Goal: Transaction & Acquisition: Purchase product/service

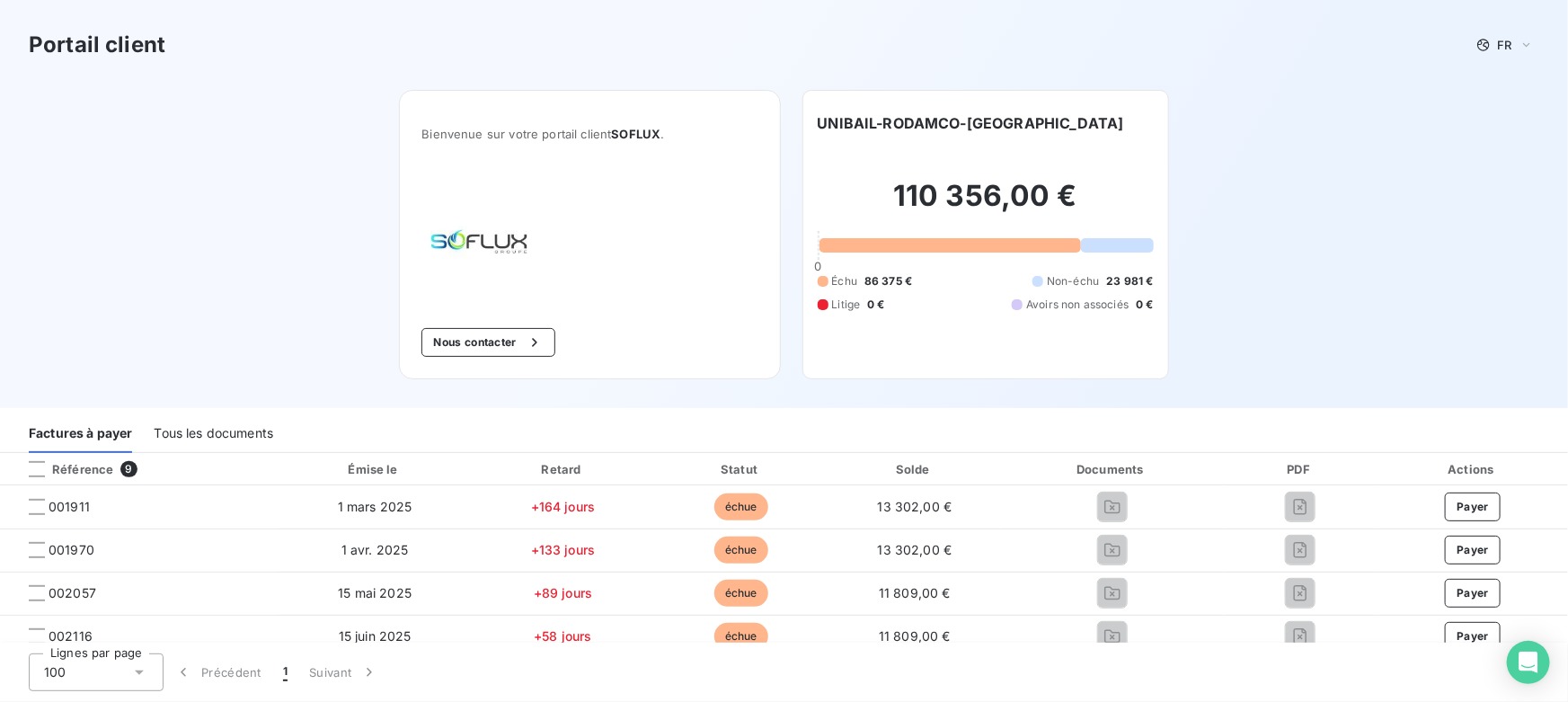
click at [216, 430] on div "Tous les documents" at bounding box center [214, 433] width 120 height 37
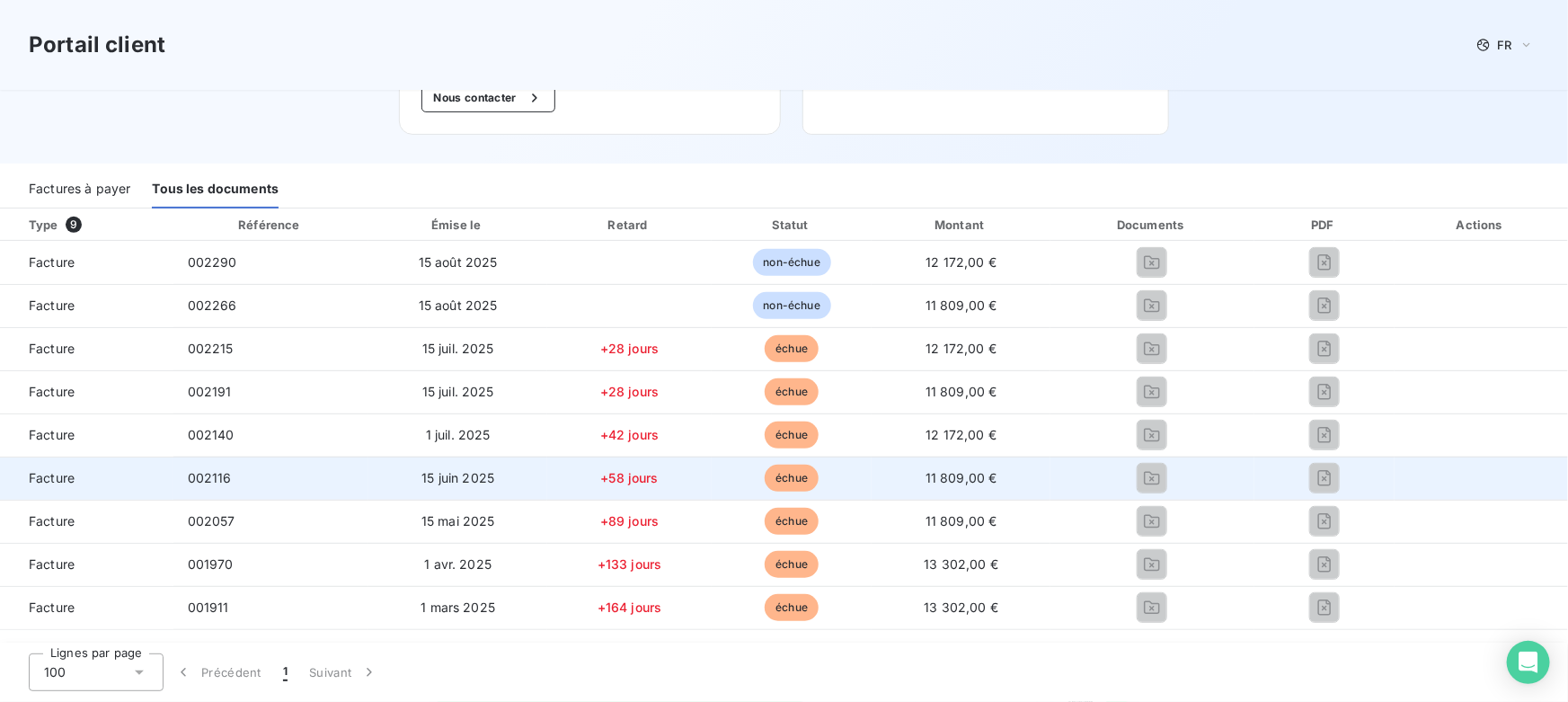
scroll to position [163, 0]
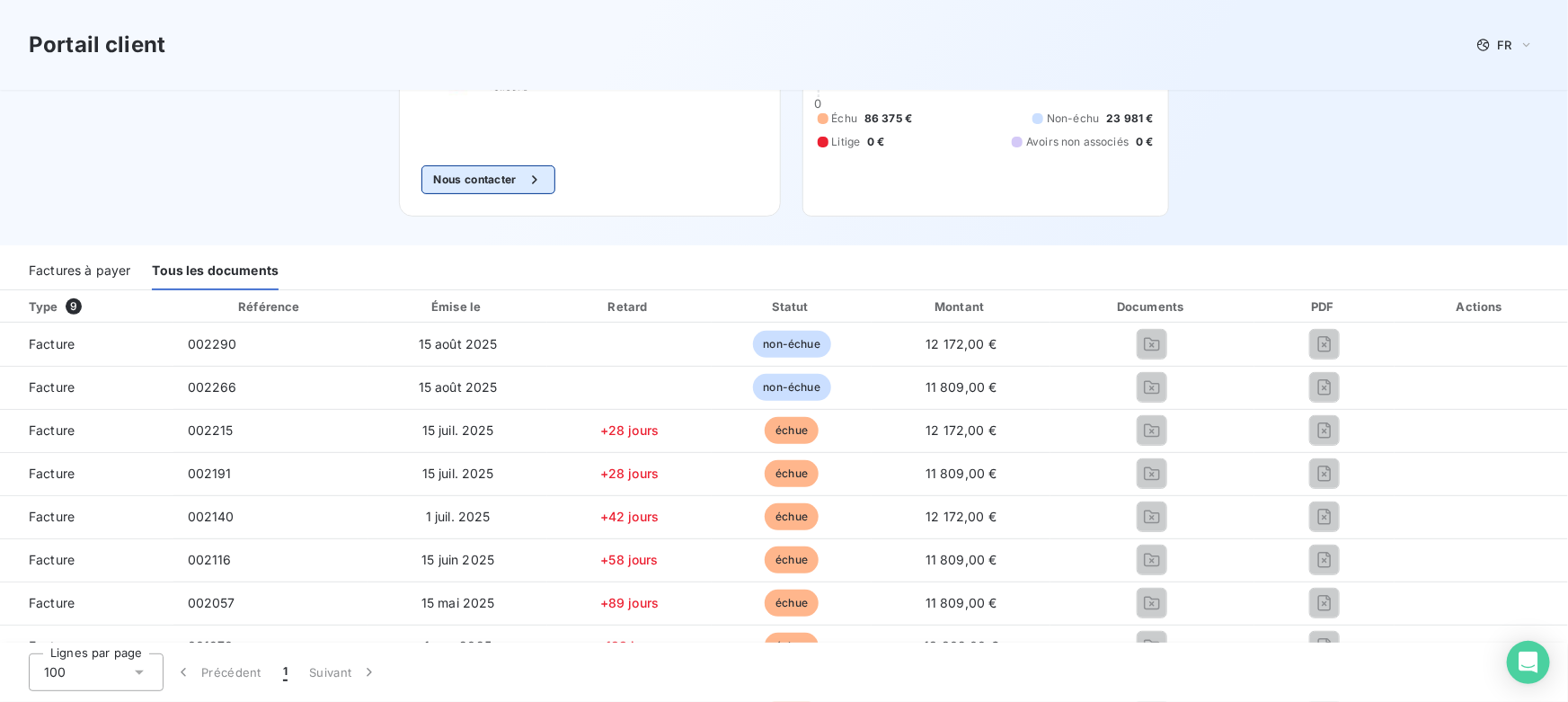
click at [467, 177] on button "Nous contacter" at bounding box center [488, 179] width 133 height 28
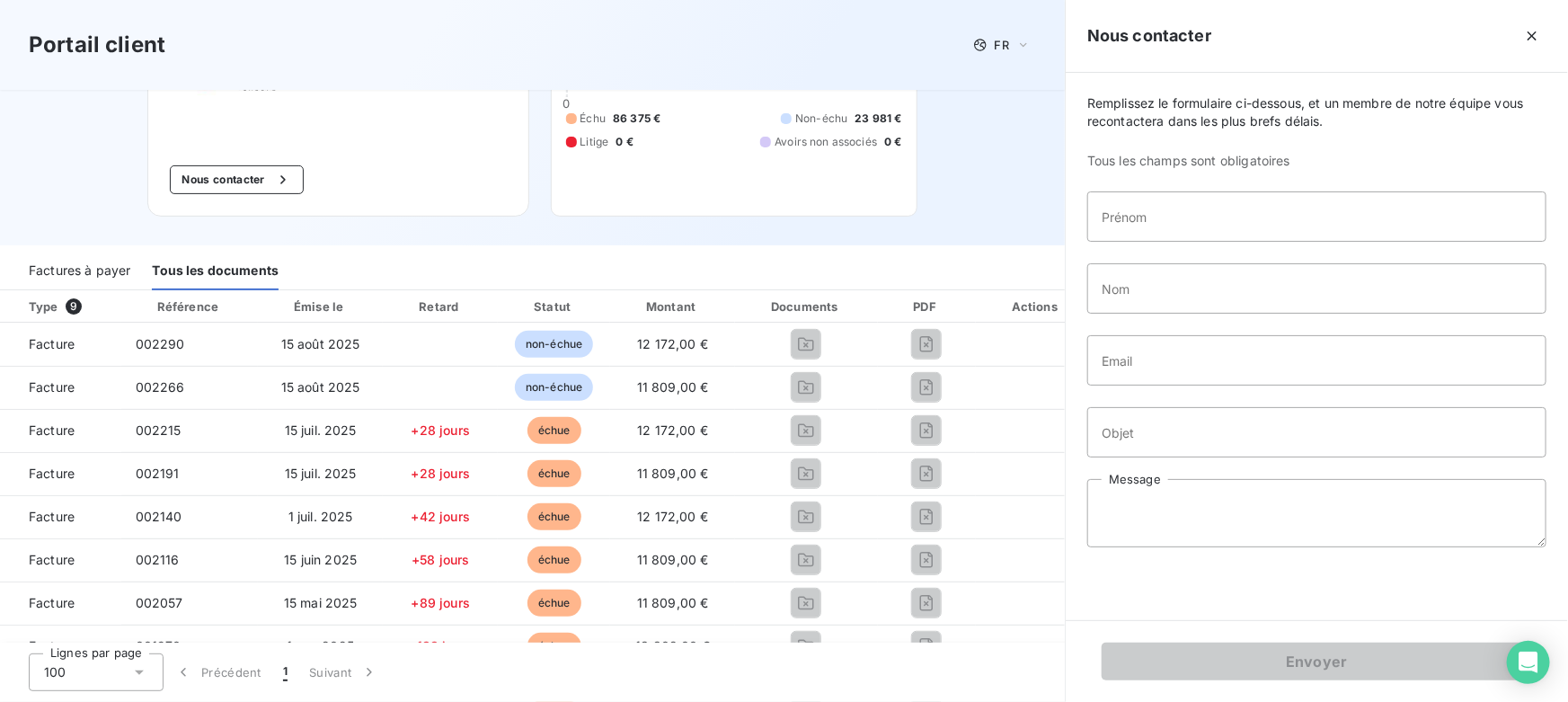
click at [571, 177] on div "110 356,00 € 0 Échu 86 375 € Non-échu 23 981 € Litige 0 € Avoirs non associés 0…" at bounding box center [733, 82] width 336 height 223
click at [1527, 34] on icon "button" at bounding box center [1532, 35] width 18 height 18
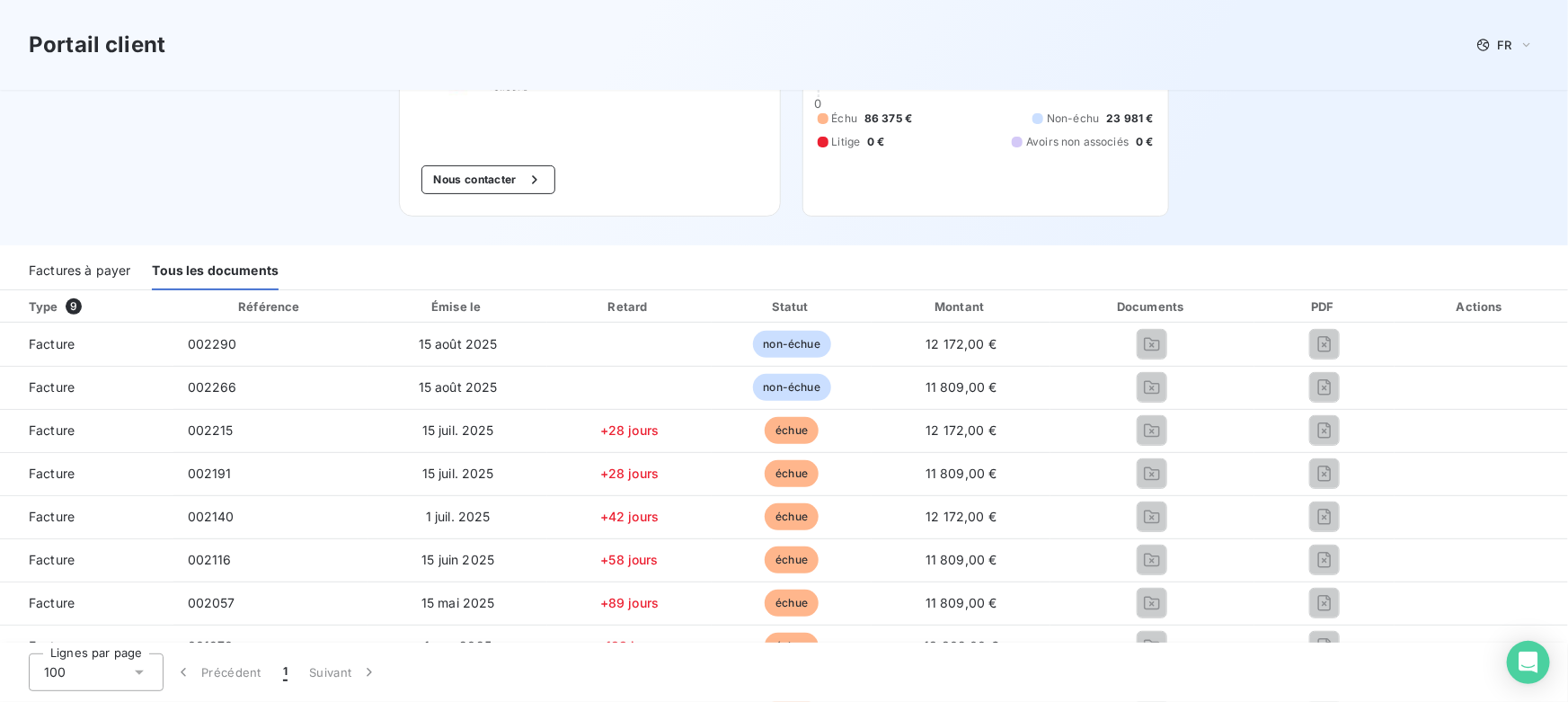
click at [89, 268] on div "Factures à payer" at bounding box center [79, 272] width 102 height 37
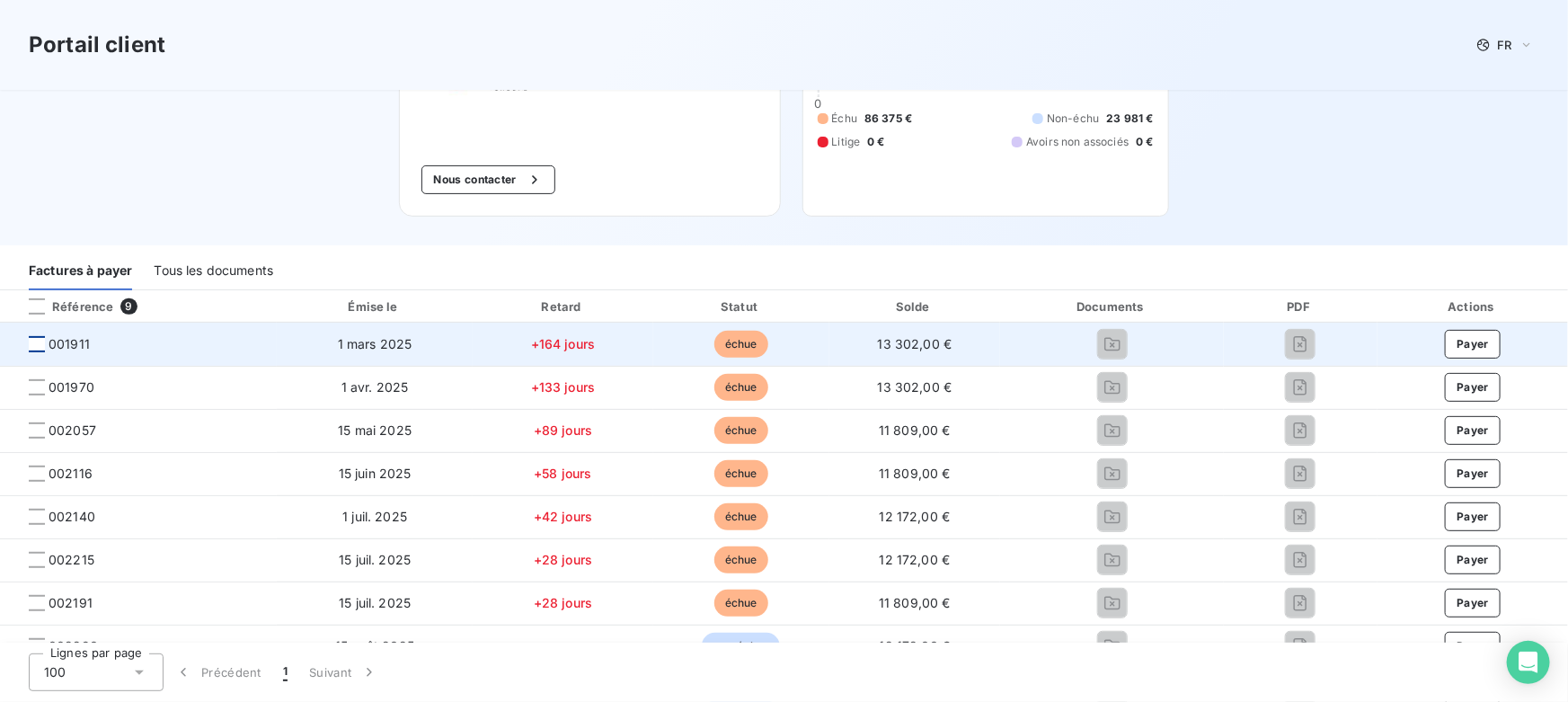
click at [37, 341] on div at bounding box center [36, 344] width 16 height 16
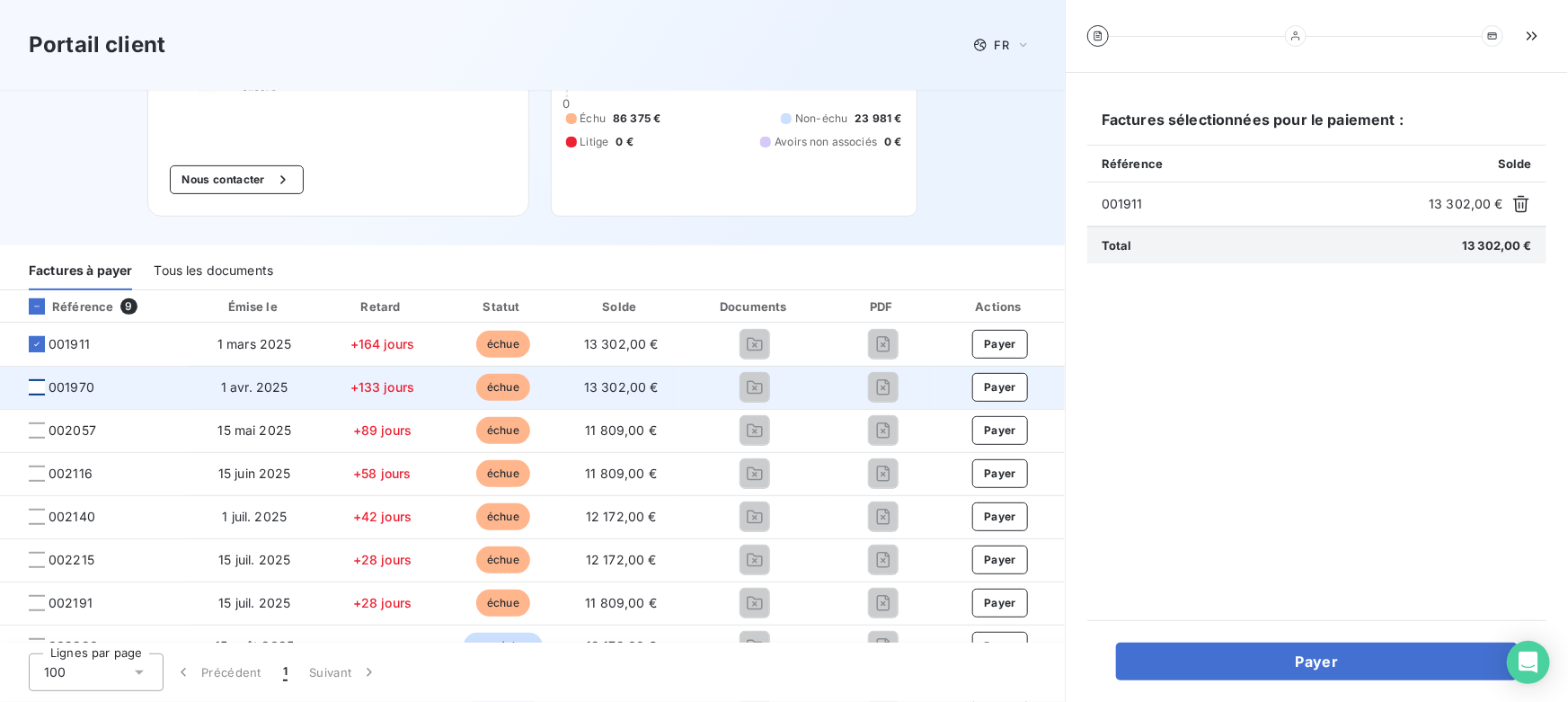
click at [34, 385] on div at bounding box center [36, 387] width 16 height 16
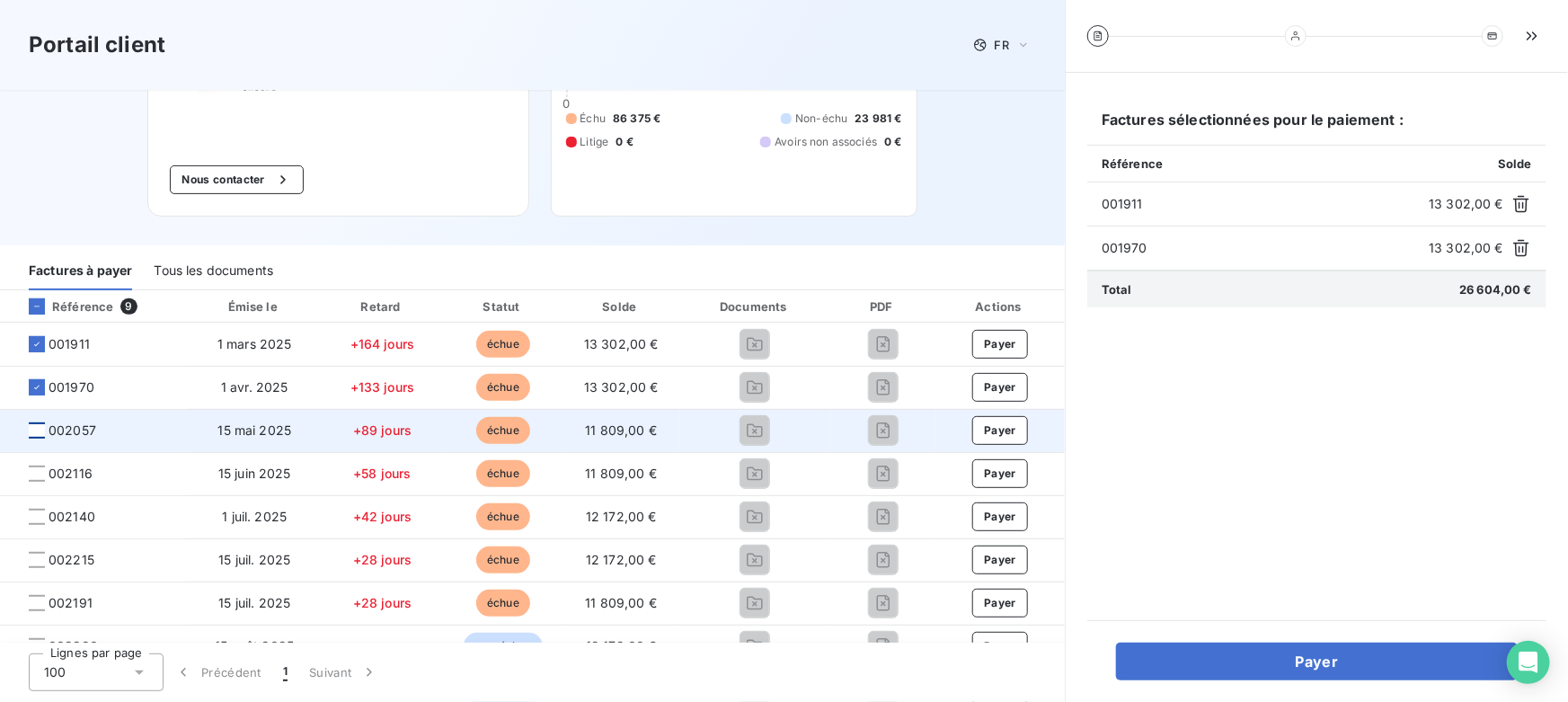
click at [31, 430] on div at bounding box center [36, 430] width 16 height 16
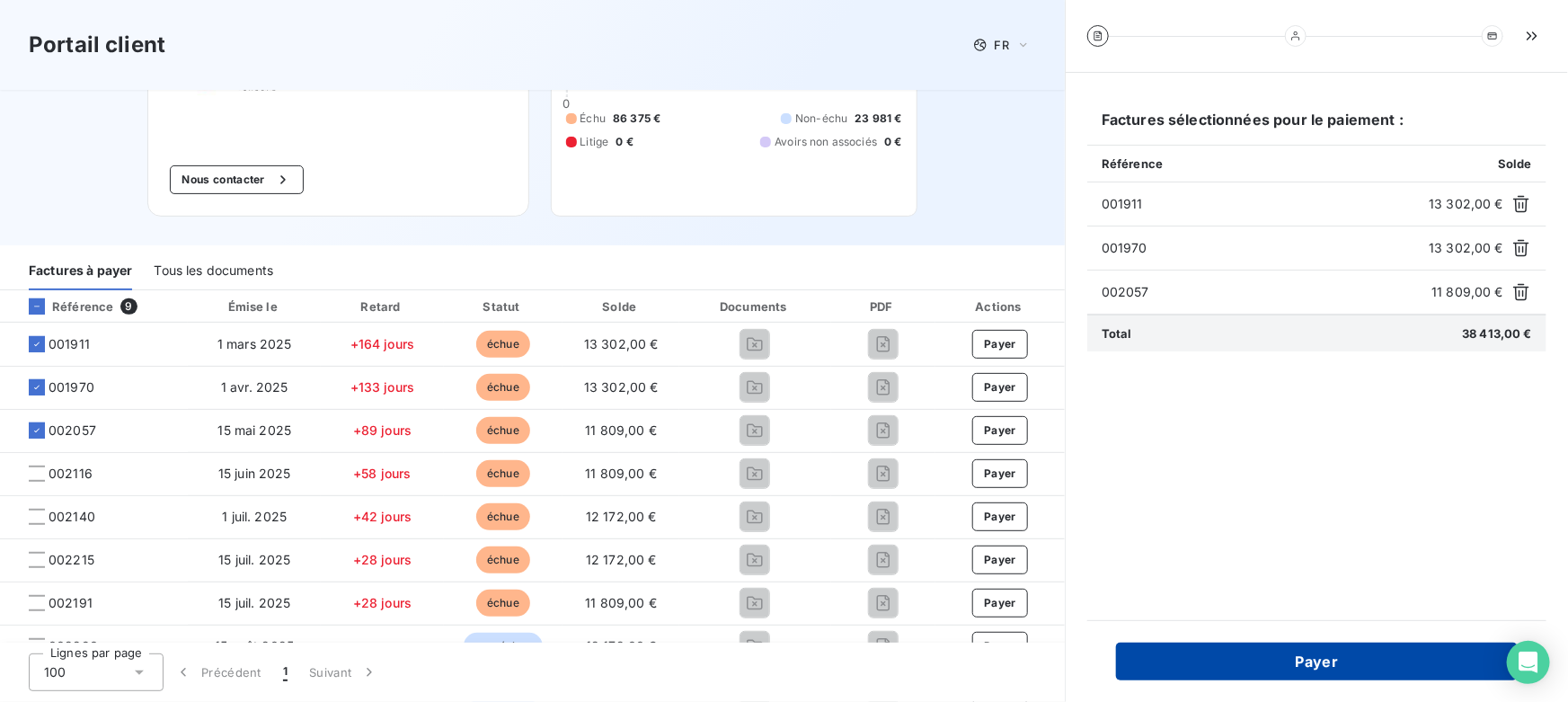
click at [1313, 660] on button "Payer" at bounding box center [1317, 661] width 402 height 37
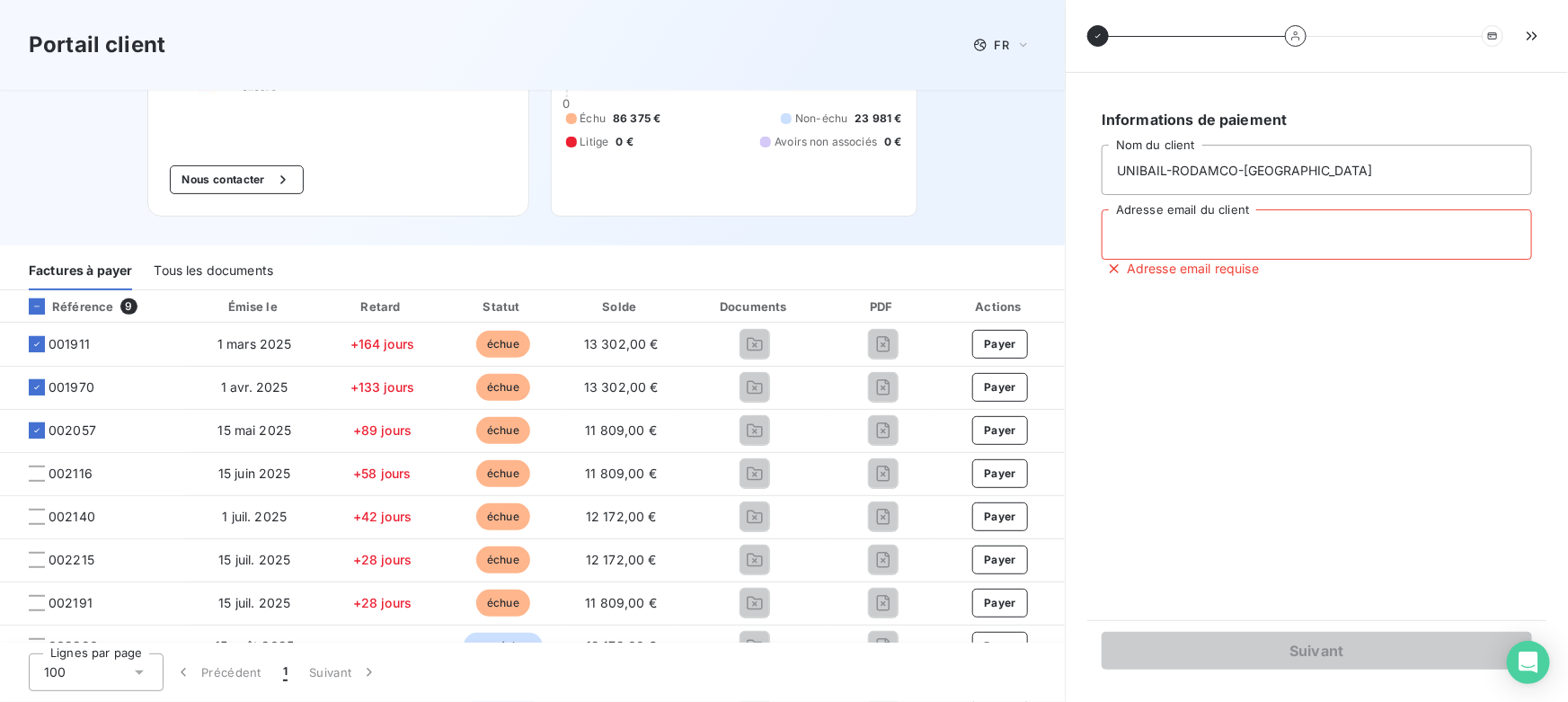
click at [1177, 241] on input "Adresse email du client" at bounding box center [1317, 234] width 430 height 50
type input "valentin@leanpay.fr"
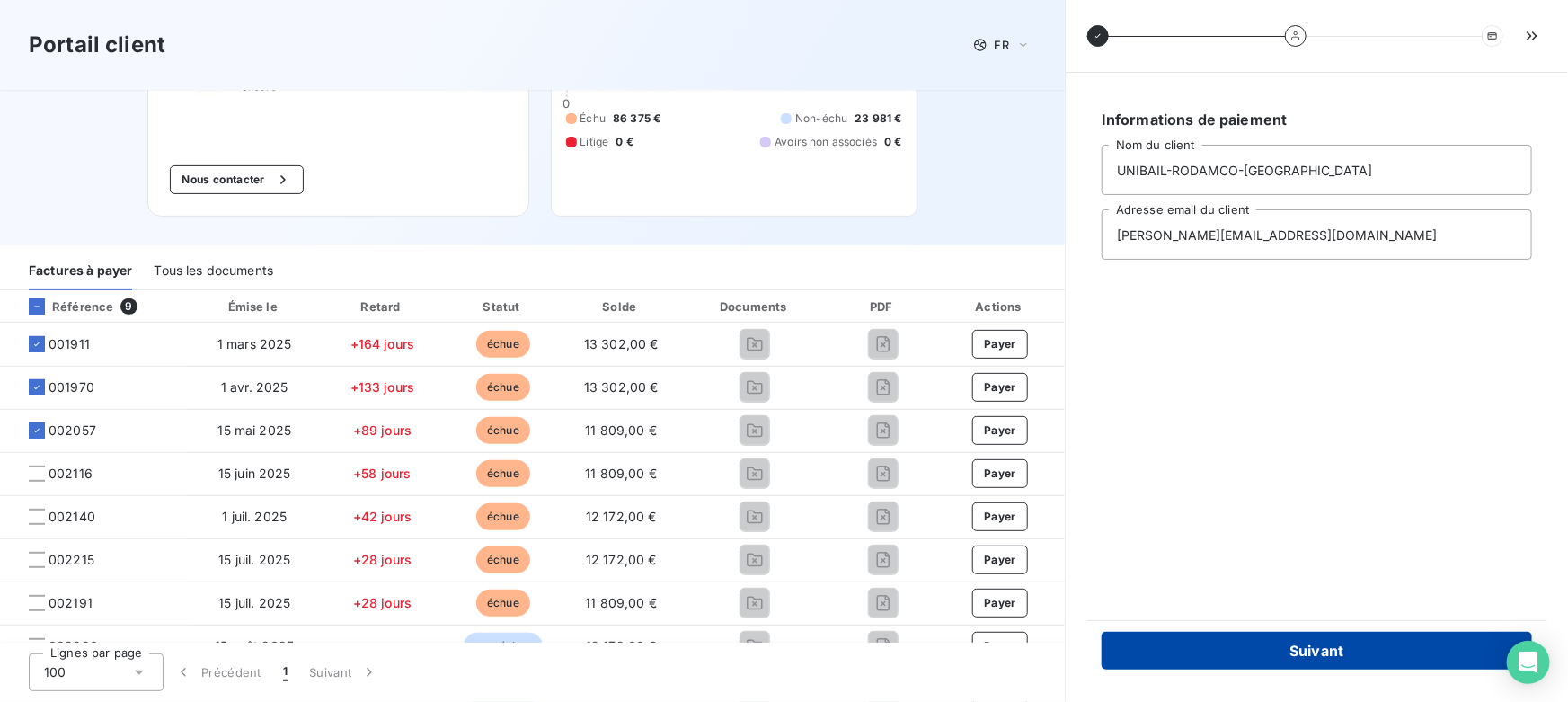
click at [1217, 639] on button "Suivant" at bounding box center [1317, 650] width 430 height 37
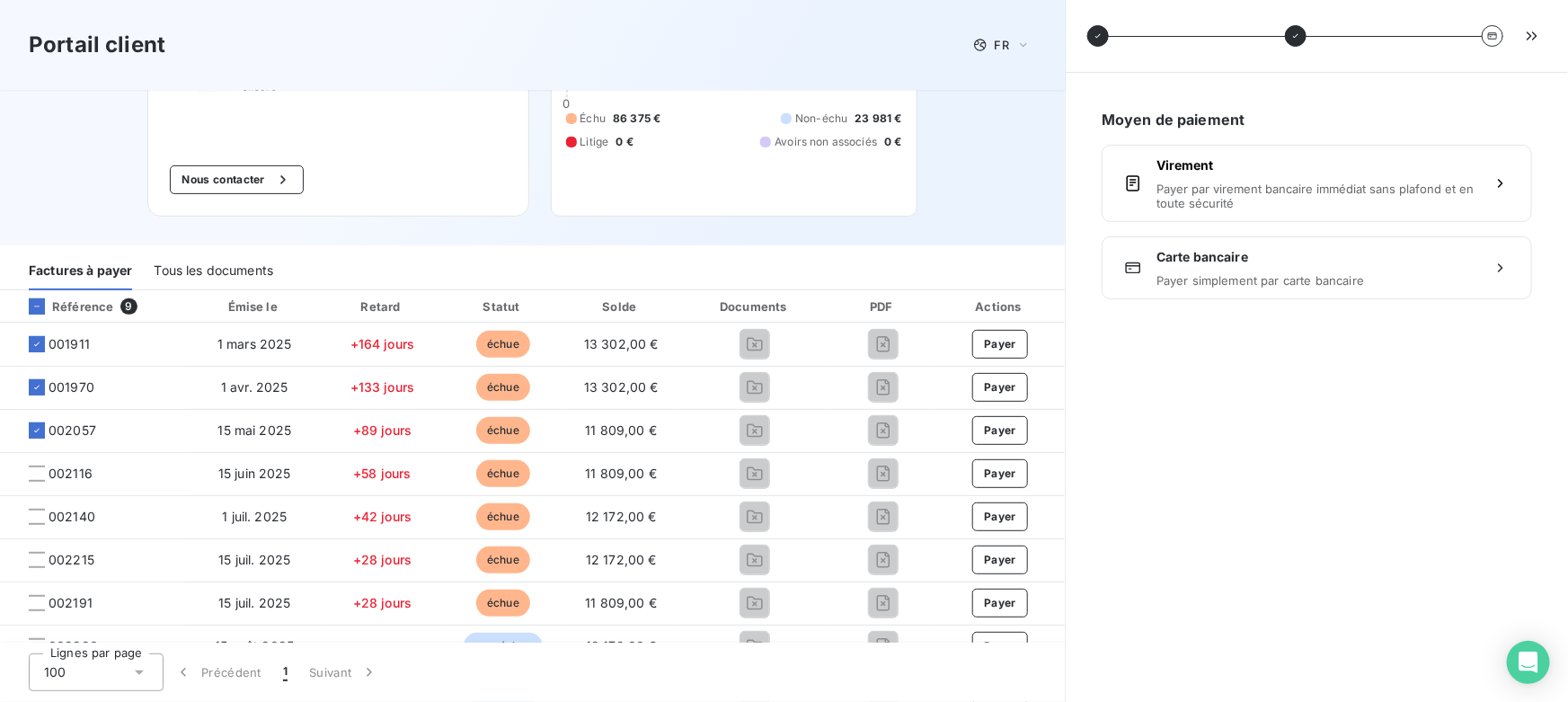
click at [1205, 173] on div "Virement Payer par virement bancaire immédiat sans plafond et en toute sécurité" at bounding box center [1317, 182] width 321 height 54
